Goal: Navigation & Orientation: Go to known website

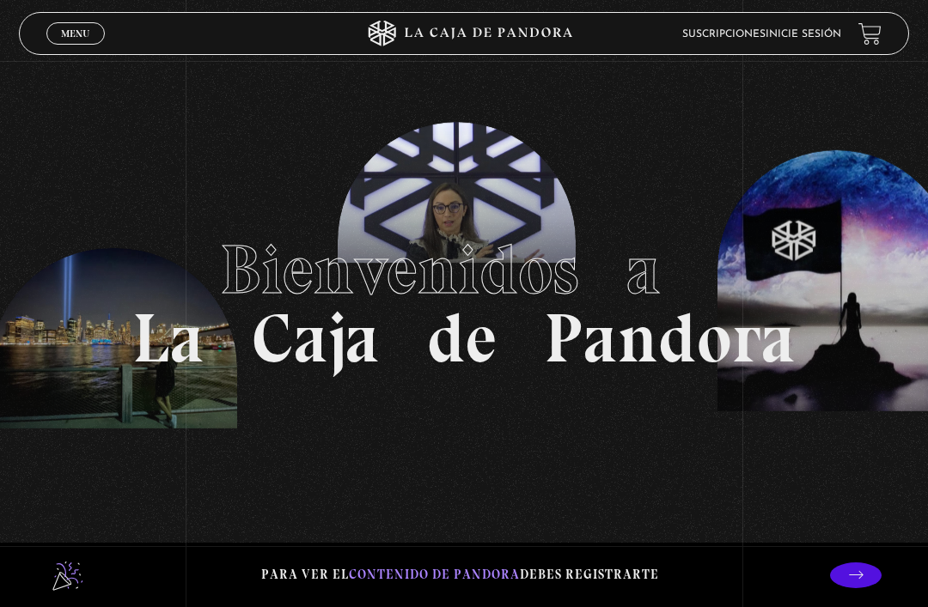
click at [790, 32] on link "Inicie sesión" at bounding box center [803, 34] width 76 height 10
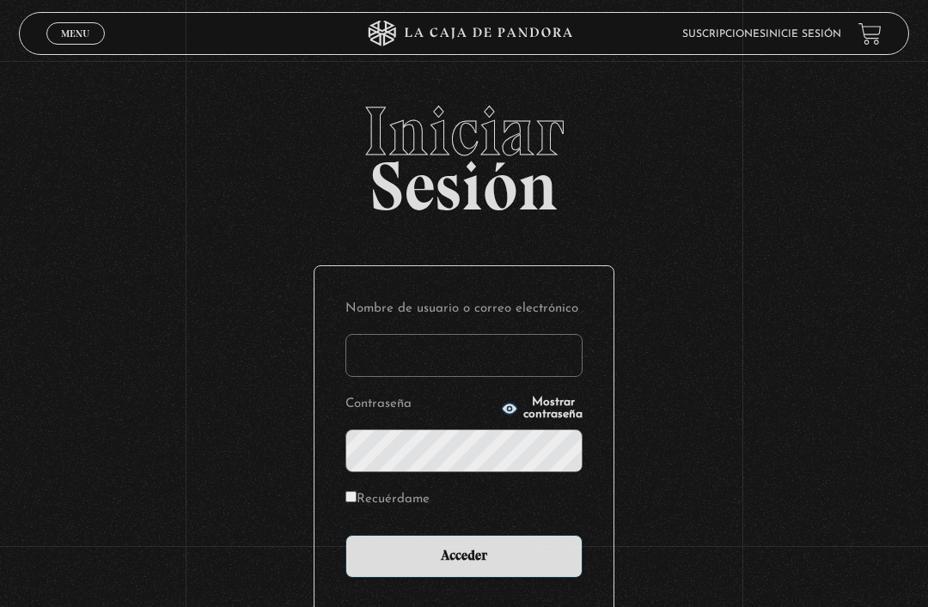
click at [449, 356] on input "Nombre de usuario o correo electrónico" at bounding box center [463, 355] width 237 height 43
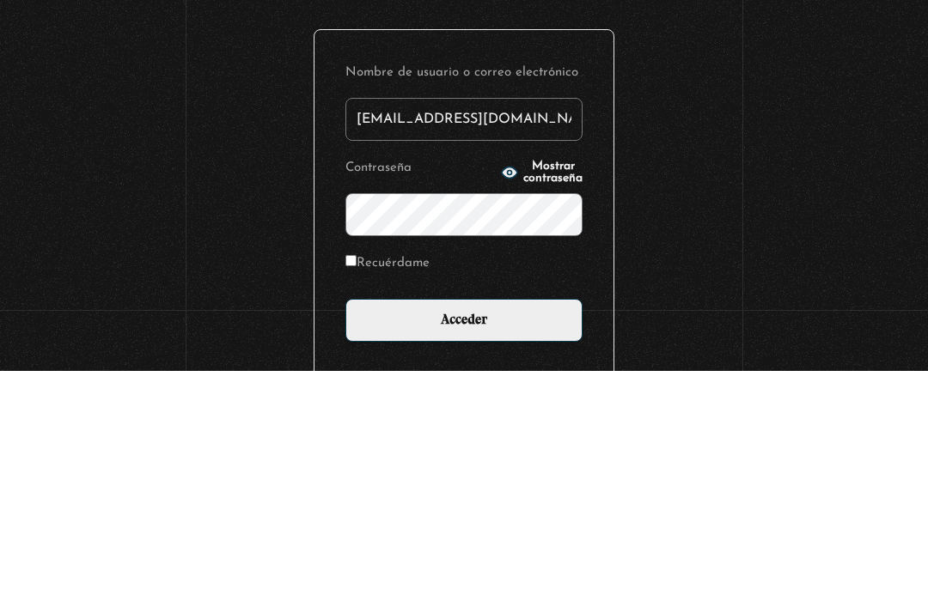
type input "meliz_17@yahoo.es"
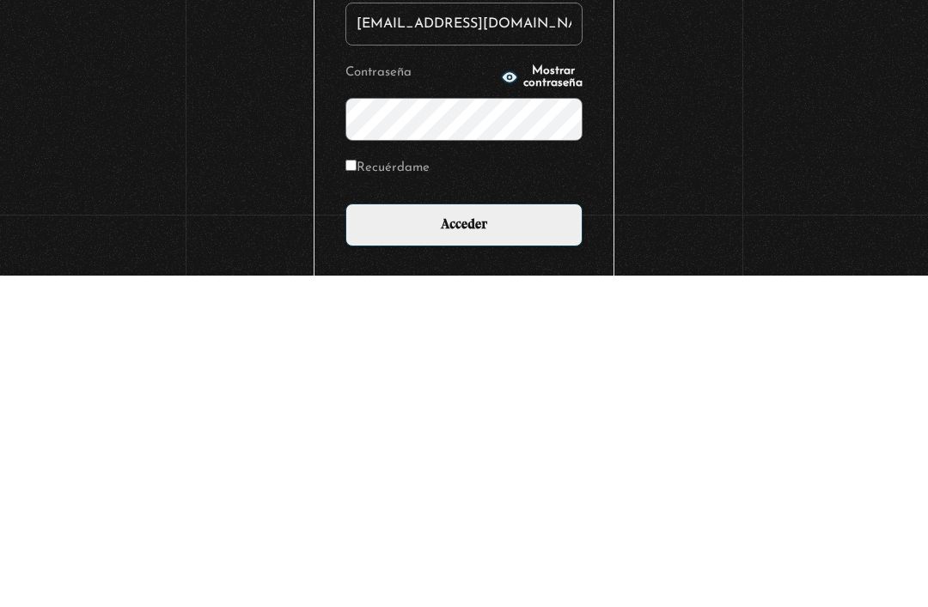
click at [435, 535] on input "Acceder" at bounding box center [463, 556] width 237 height 43
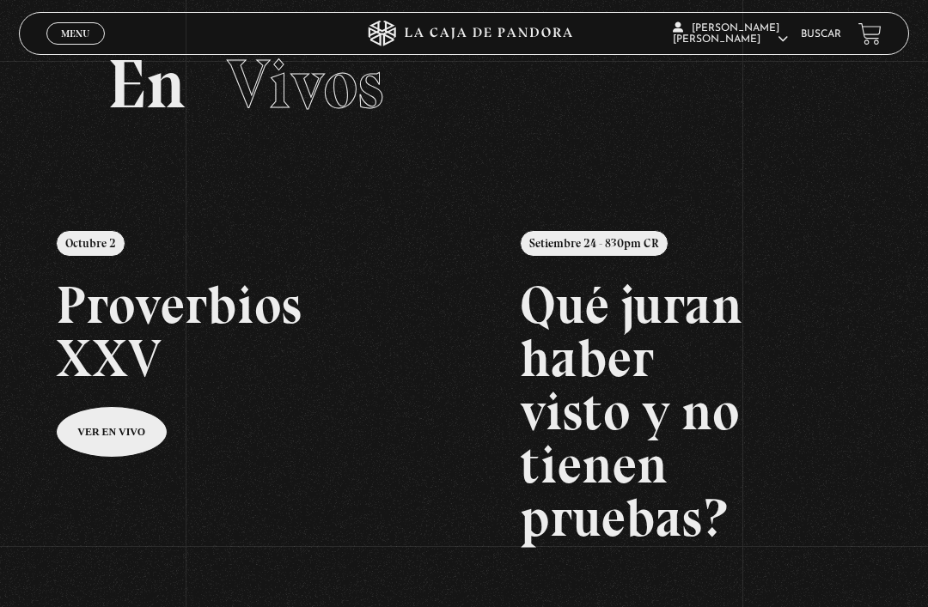
scroll to position [55, 0]
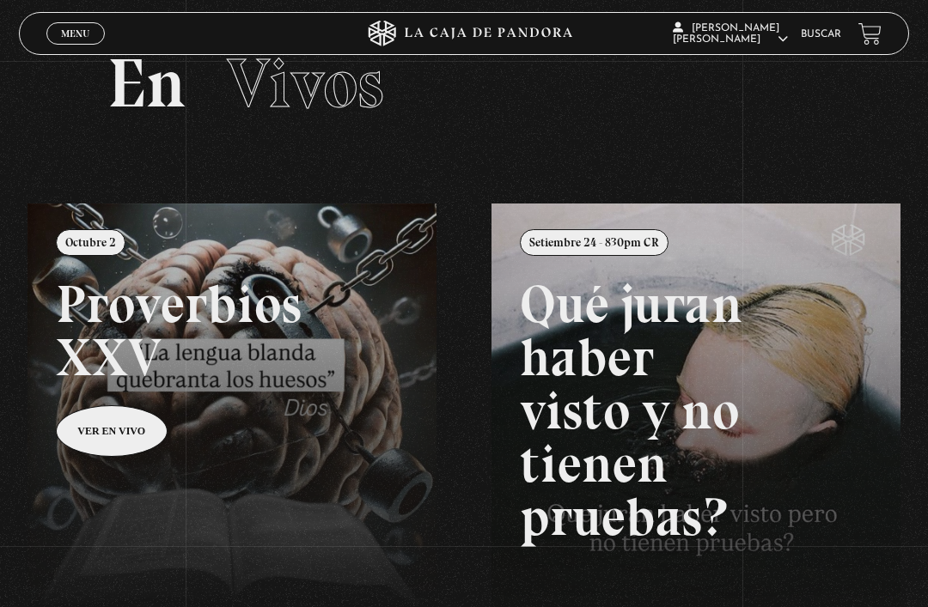
click at [380, 499] on link at bounding box center [491, 507] width 928 height 607
